Goal: Obtain resource: Download file/media

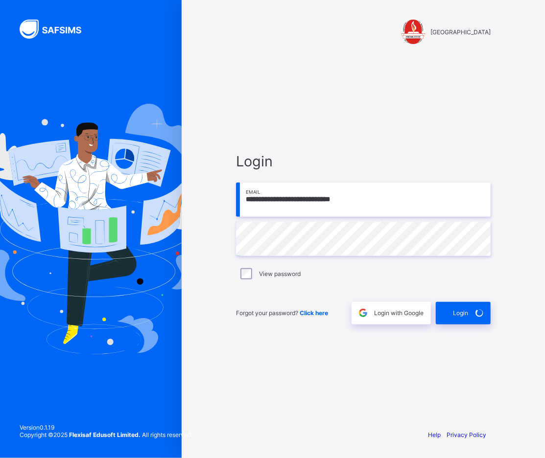
click at [133, 238] on div "**********" at bounding box center [272, 229] width 545 height 458
click at [476, 309] on span at bounding box center [479, 313] width 23 height 23
click at [470, 315] on span at bounding box center [479, 313] width 23 height 23
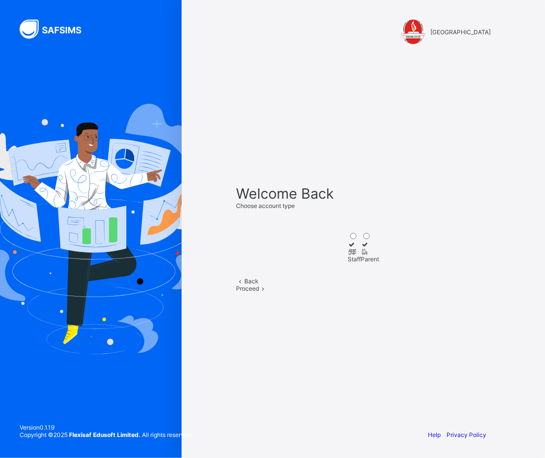
click at [347, 248] on icon at bounding box center [351, 251] width 8 height 7
click at [267, 292] on span at bounding box center [263, 288] width 8 height 7
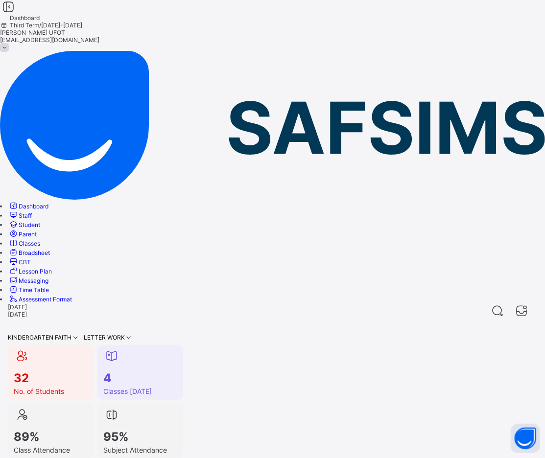
click at [50, 249] on link "Broadsheet" at bounding box center [29, 252] width 42 height 7
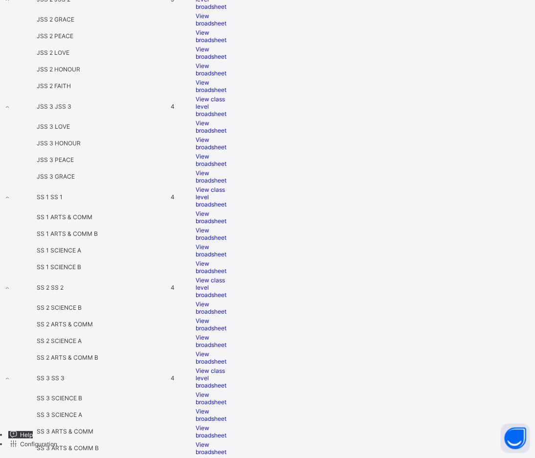
scroll to position [1196, 0]
click at [227, 301] on span "View broadsheet" at bounding box center [211, 307] width 31 height 15
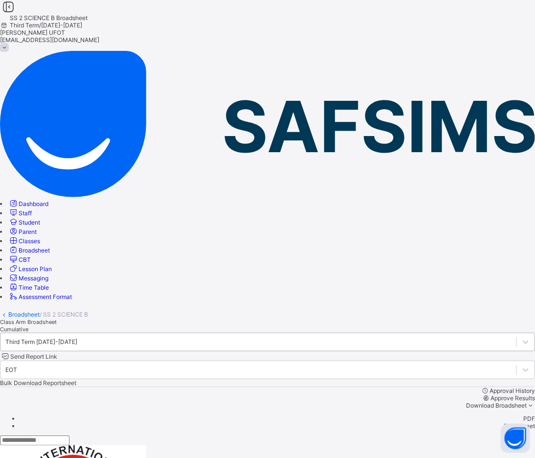
click at [77, 338] on div "Third Term 2024-2025" at bounding box center [41, 341] width 72 height 7
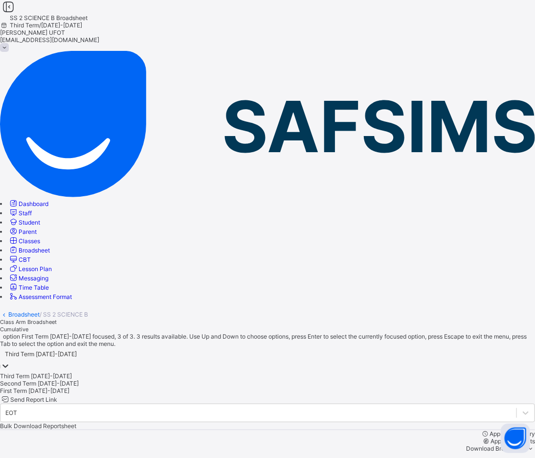
click at [229, 387] on div "First Term 2024-2025" at bounding box center [267, 390] width 535 height 7
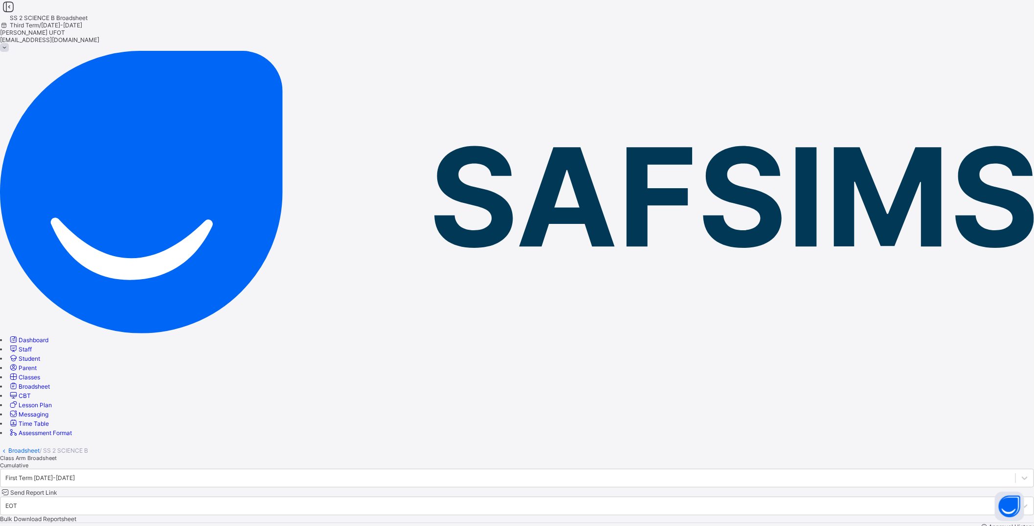
scroll to position [47, 0]
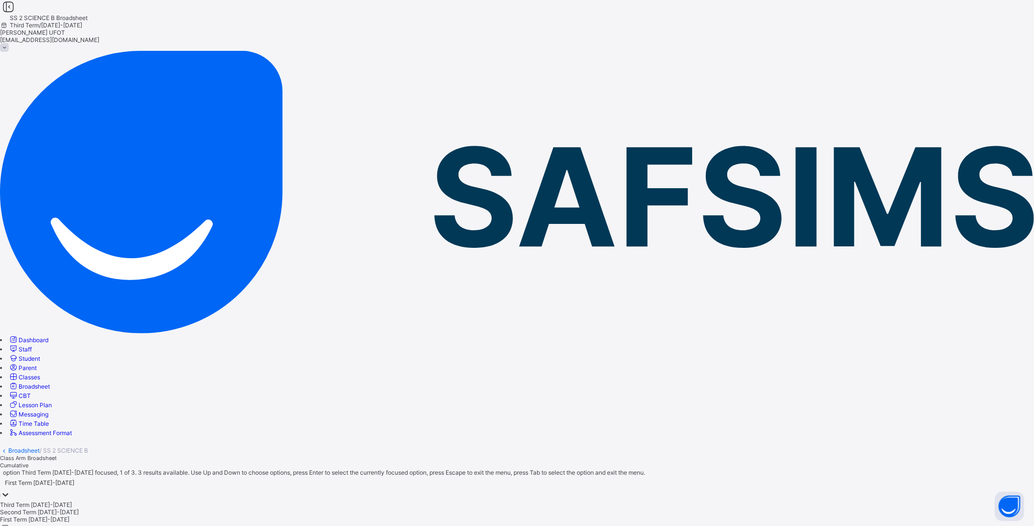
click at [74, 457] on div "First Term 2024-2025" at bounding box center [39, 482] width 69 height 7
click at [206, 457] on div "Second Term 2024-2025" at bounding box center [517, 512] width 1034 height 7
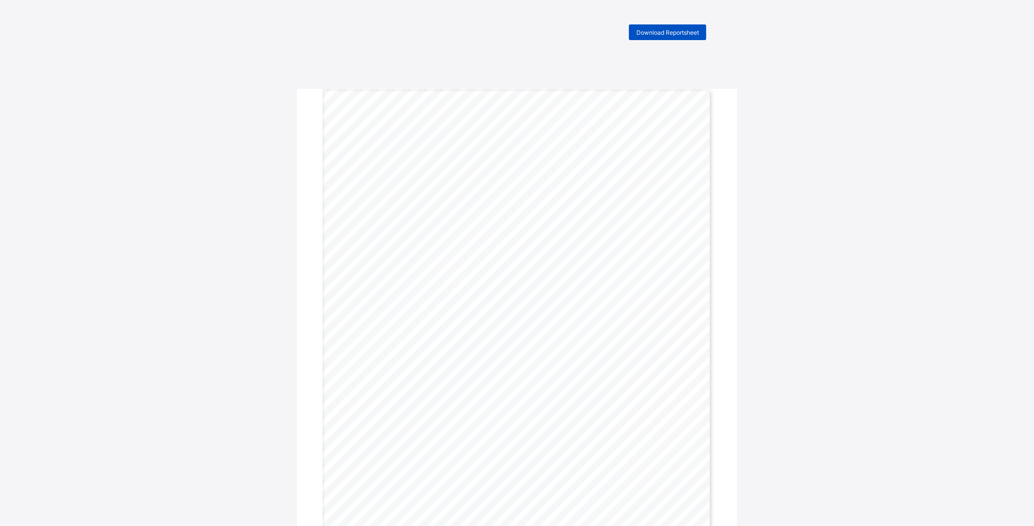
click at [667, 37] on div "Download Reportsheet" at bounding box center [667, 32] width 77 height 16
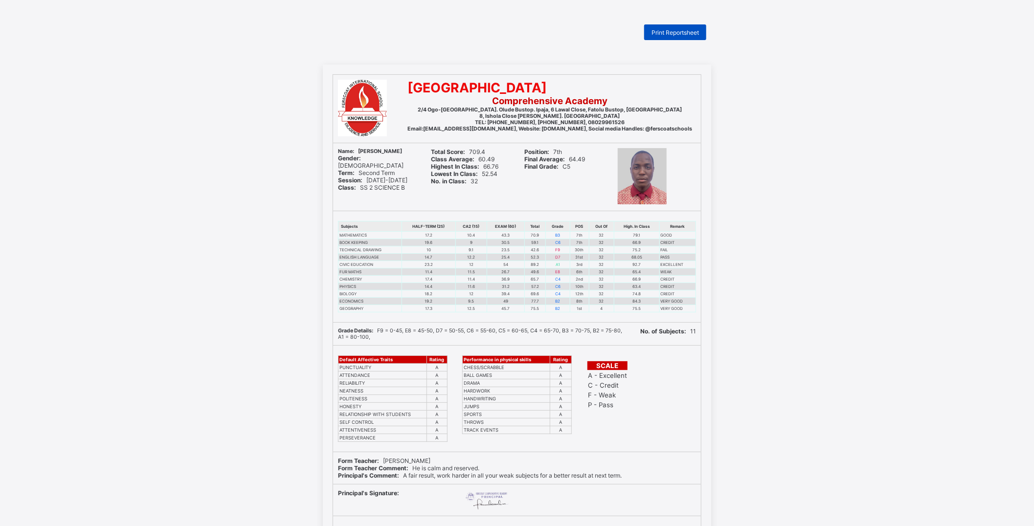
click at [682, 35] on span "Print Reportsheet" at bounding box center [675, 32] width 47 height 7
